Goal: Task Accomplishment & Management: Complete application form

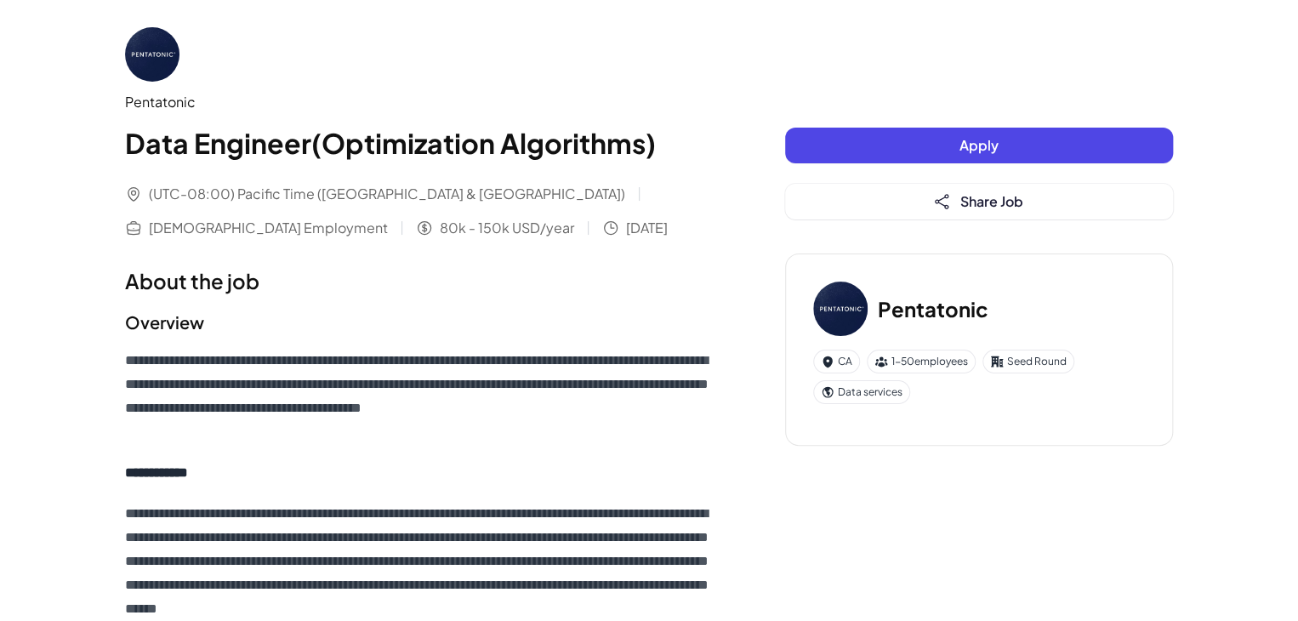
click at [892, 137] on button "Apply" at bounding box center [979, 146] width 388 height 36
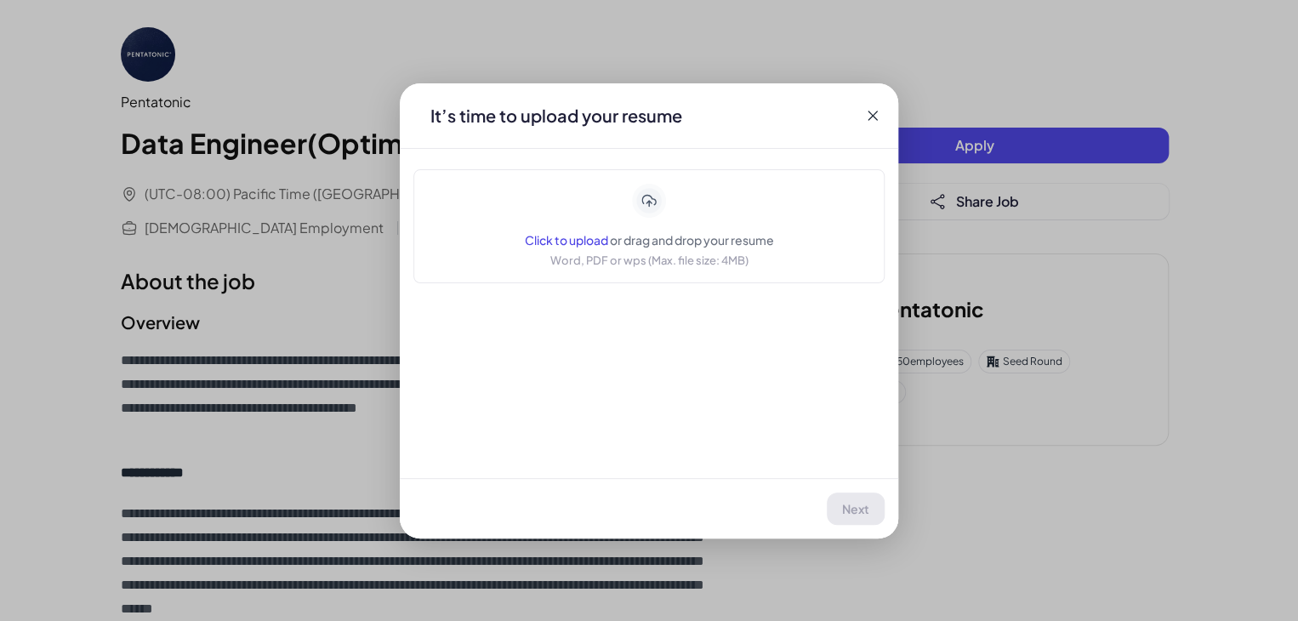
click at [640, 235] on span "or drag and drop your resume" at bounding box center [692, 239] width 164 height 15
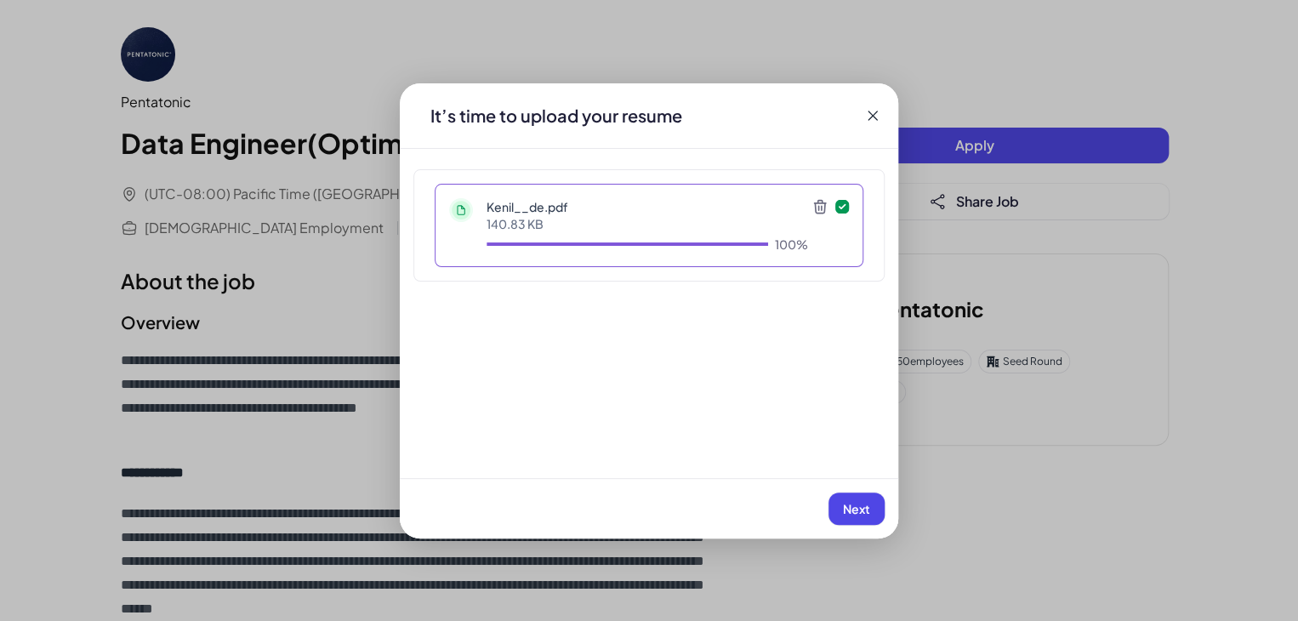
click at [870, 508] on button "Next" at bounding box center [857, 509] width 56 height 32
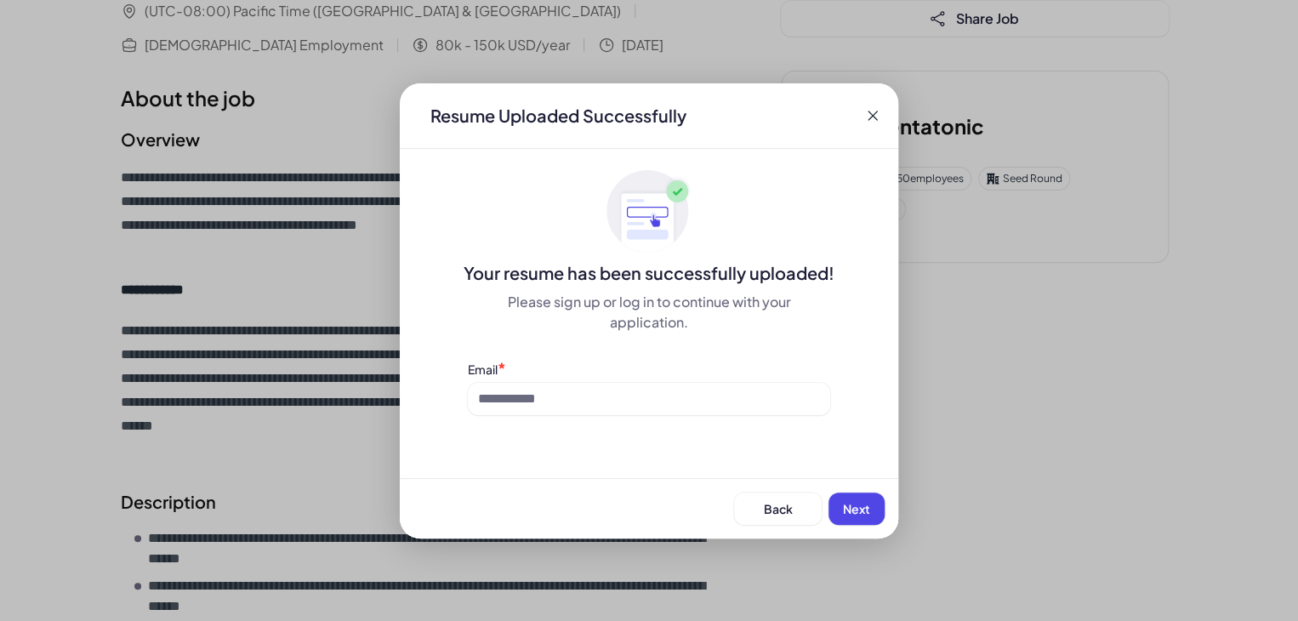
scroll to position [283, 0]
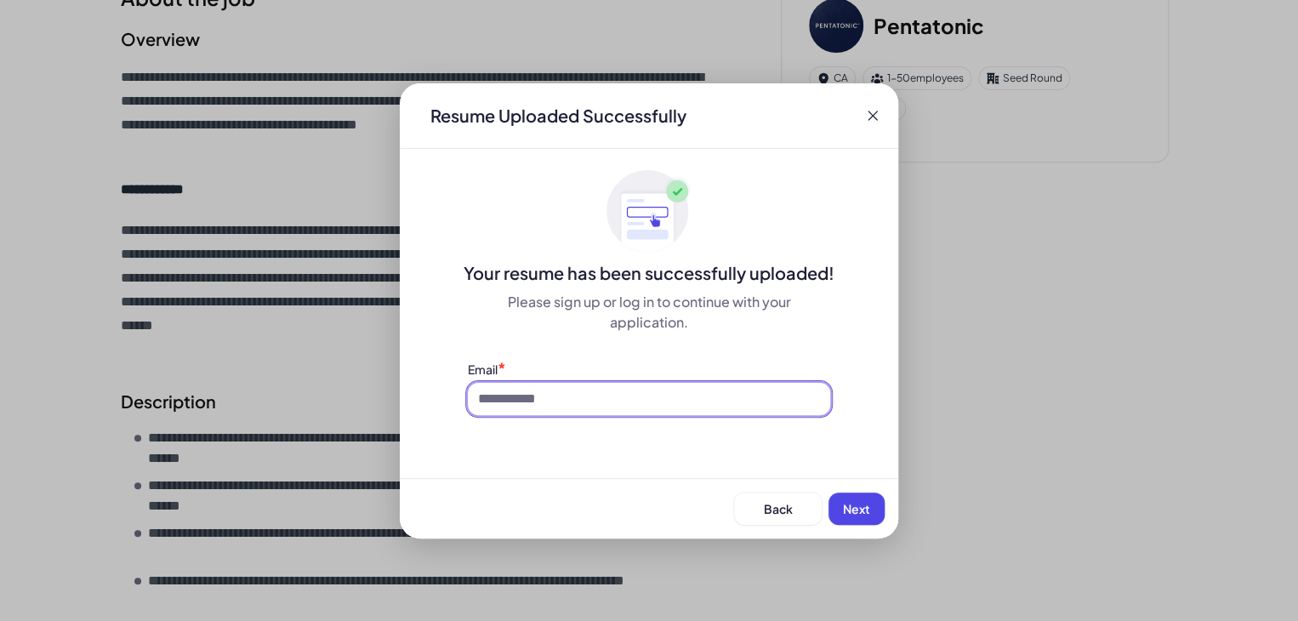
drag, startPoint x: 727, startPoint y: 409, endPoint x: 714, endPoint y: 413, distance: 13.2
click at [727, 408] on input at bounding box center [649, 399] width 362 height 32
type input "**********"
click at [864, 502] on span "Next" at bounding box center [856, 508] width 27 height 15
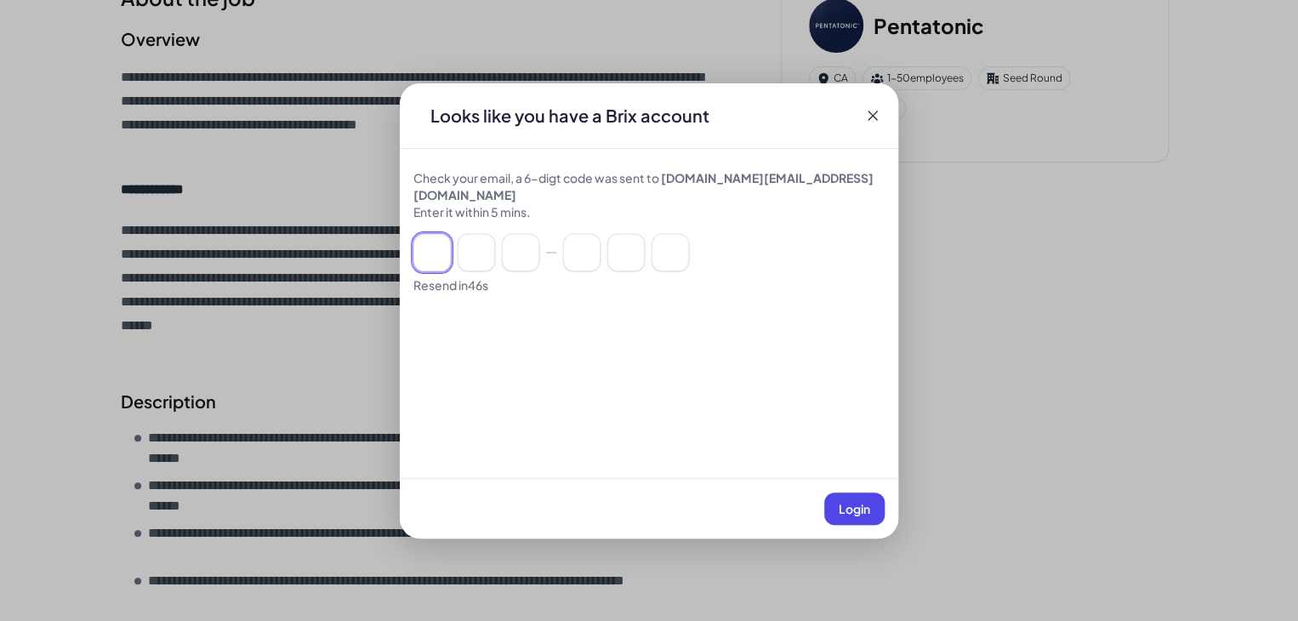
click at [443, 239] on input at bounding box center [432, 252] width 37 height 37
paste input "******"
type input "*"
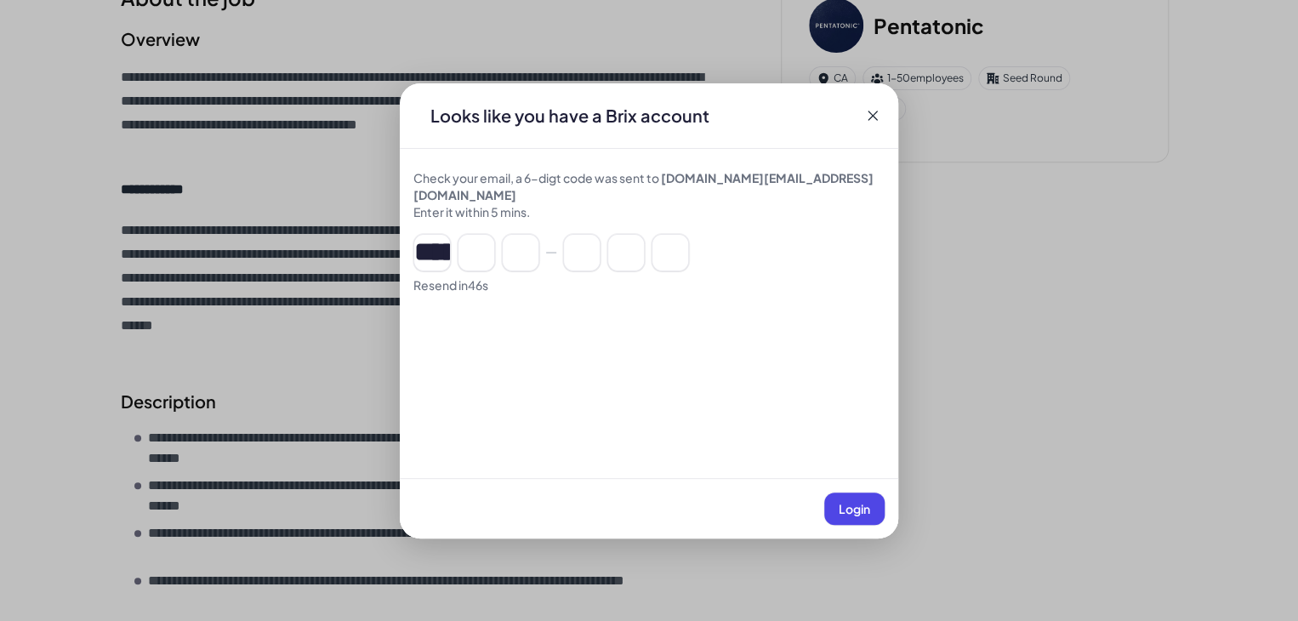
type input "*"
click at [853, 513] on span "Login" at bounding box center [854, 508] width 31 height 15
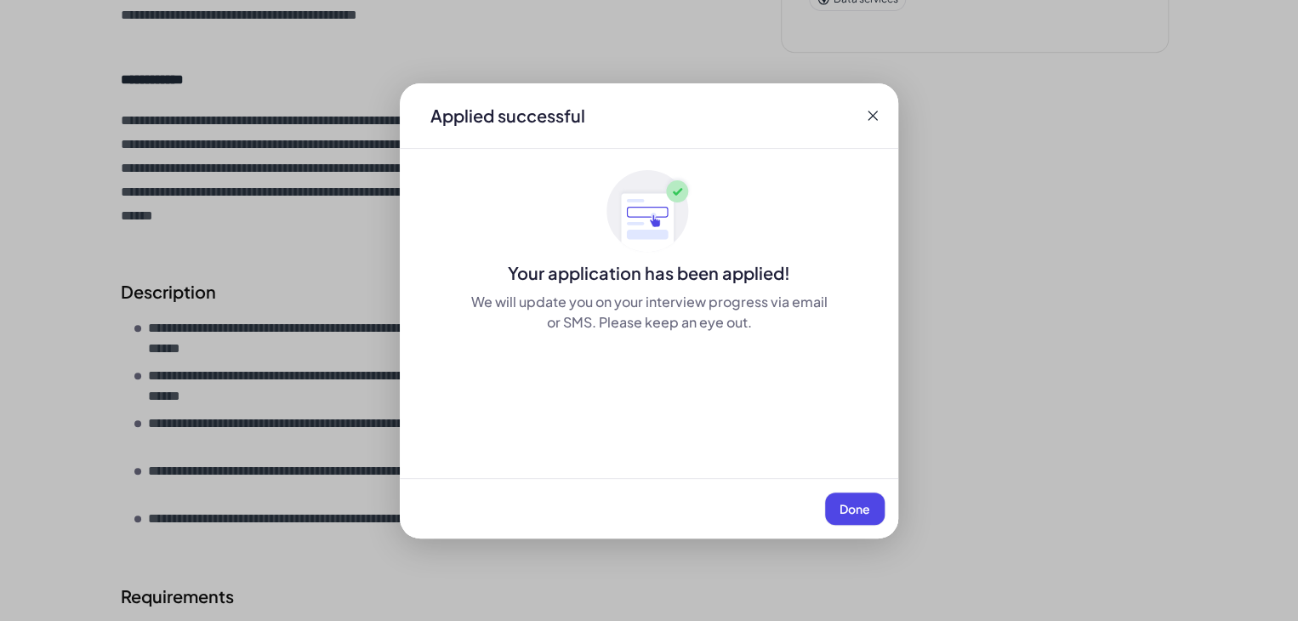
scroll to position [425, 0]
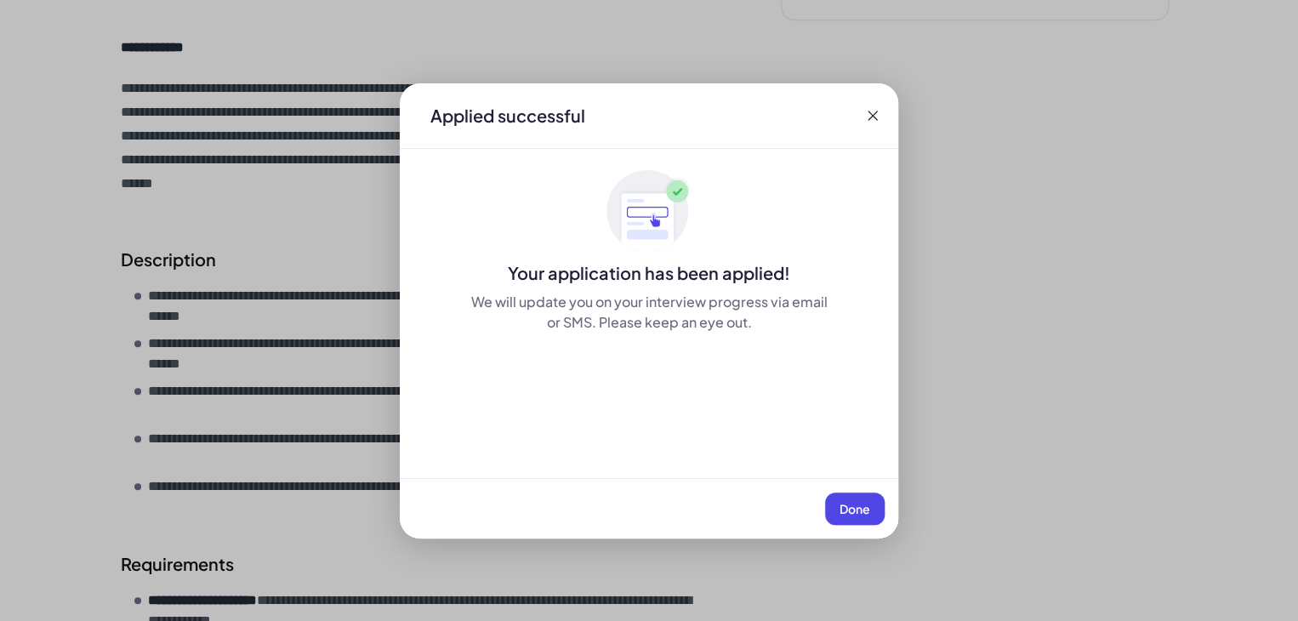
click at [845, 499] on button "Done" at bounding box center [855, 509] width 60 height 32
